Goal: Task Accomplishment & Management: Complete application form

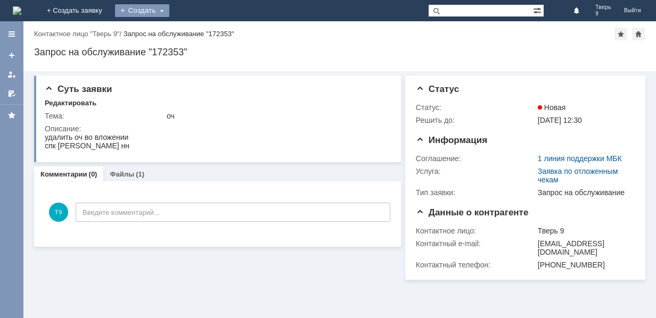
click at [169, 9] on div "Создать" at bounding box center [142, 10] width 54 height 13
click at [198, 29] on link "Заявка" at bounding box center [157, 32] width 81 height 13
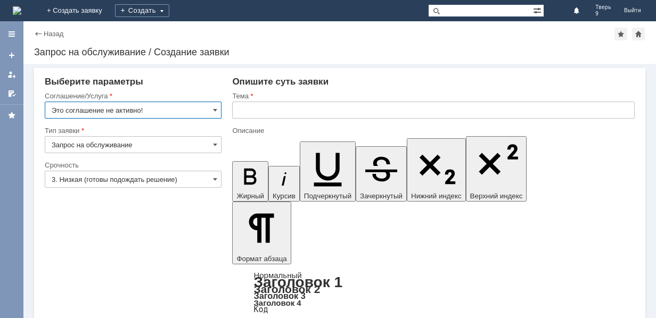
click at [185, 111] on input "Это соглашение не активно!" at bounding box center [133, 110] width 177 height 17
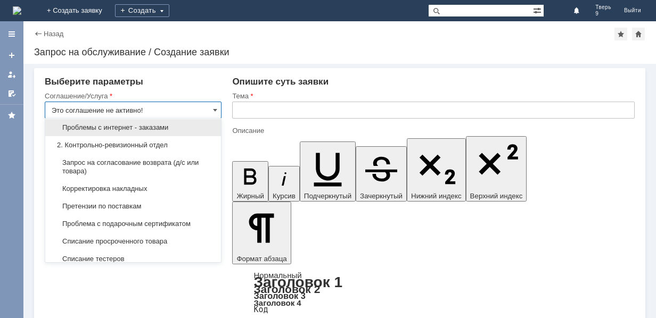
scroll to position [160, 0]
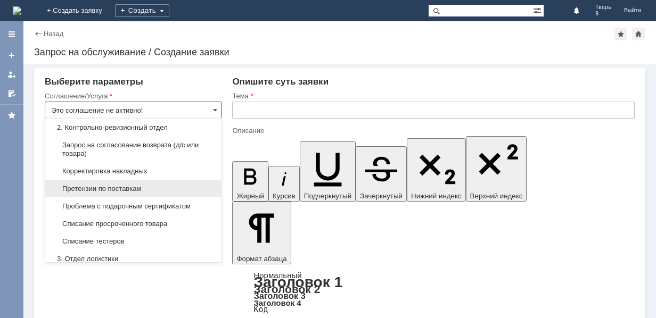
click at [133, 187] on span "Претензии по поставкам" at bounding box center [133, 189] width 163 height 9
click at [133, 187] on input "3. Низкая (готовы подождать решение)" at bounding box center [133, 179] width 177 height 17
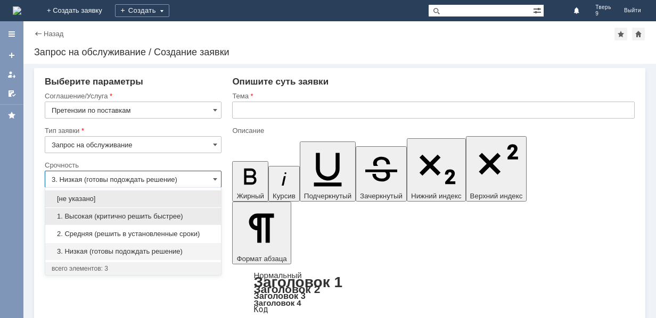
type input "Претензии по поставкам"
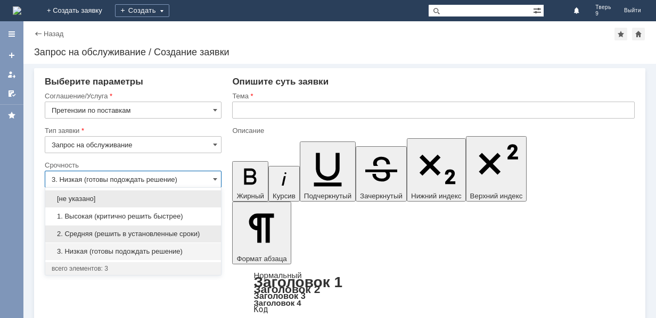
click at [145, 235] on span "2. Средняя (решить в установленные сроки)" at bounding box center [133, 234] width 163 height 9
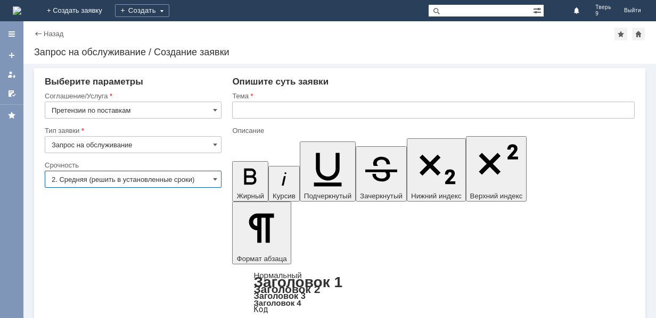
type input "2. Средняя (решить в установленные сроки)"
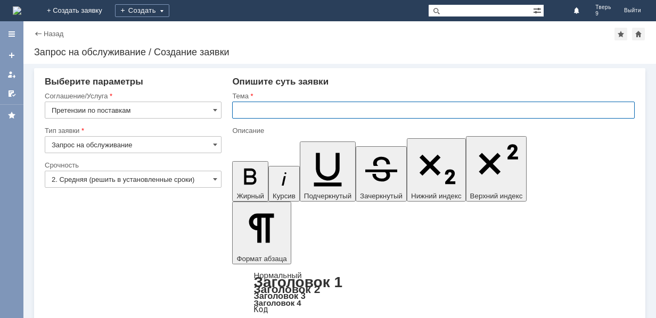
click at [271, 108] on input "text" at bounding box center [433, 110] width 403 height 17
type input "Акт расхождений"
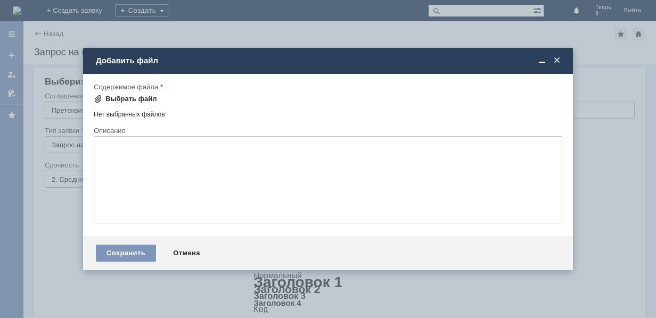
click at [129, 97] on div "Выбрать файл" at bounding box center [131, 99] width 52 height 9
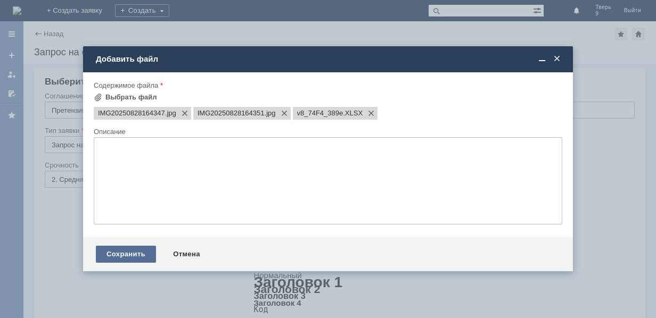
scroll to position [0, 0]
click at [137, 252] on div "Сохранить" at bounding box center [126, 254] width 60 height 17
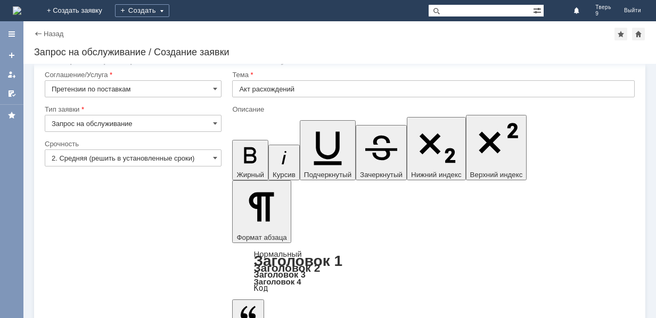
scroll to position [32, 0]
